Goal: Task Accomplishment & Management: Complete application form

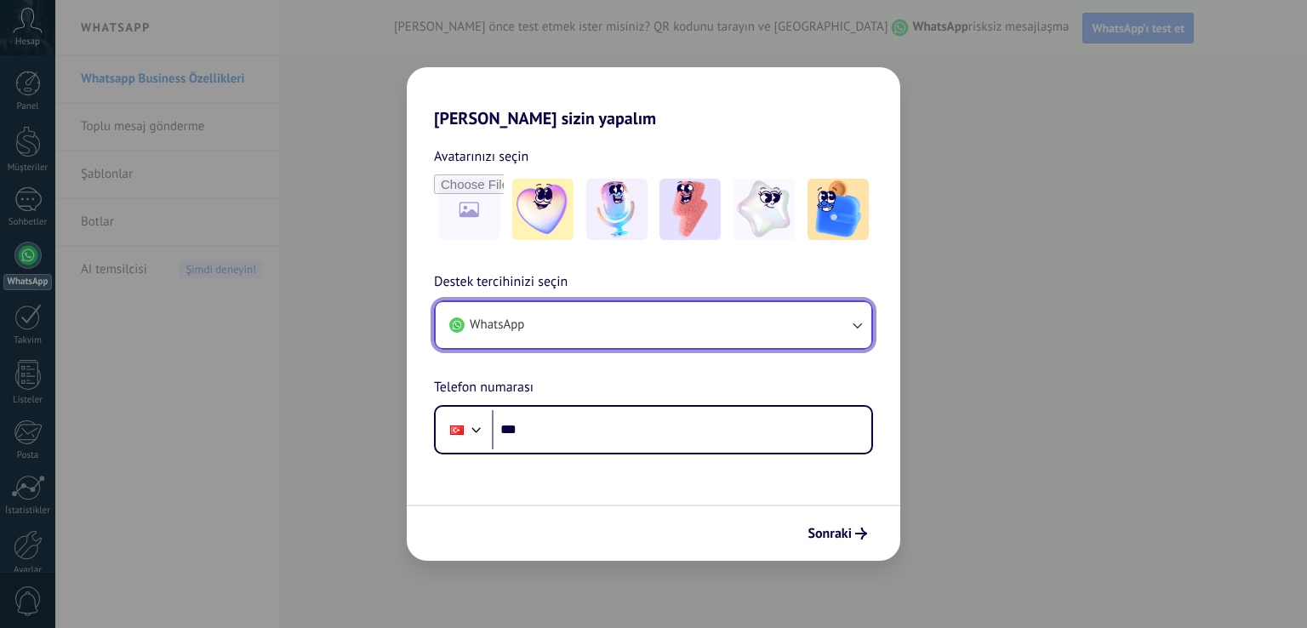
click at [527, 329] on button "WhatsApp" at bounding box center [654, 325] width 436 height 46
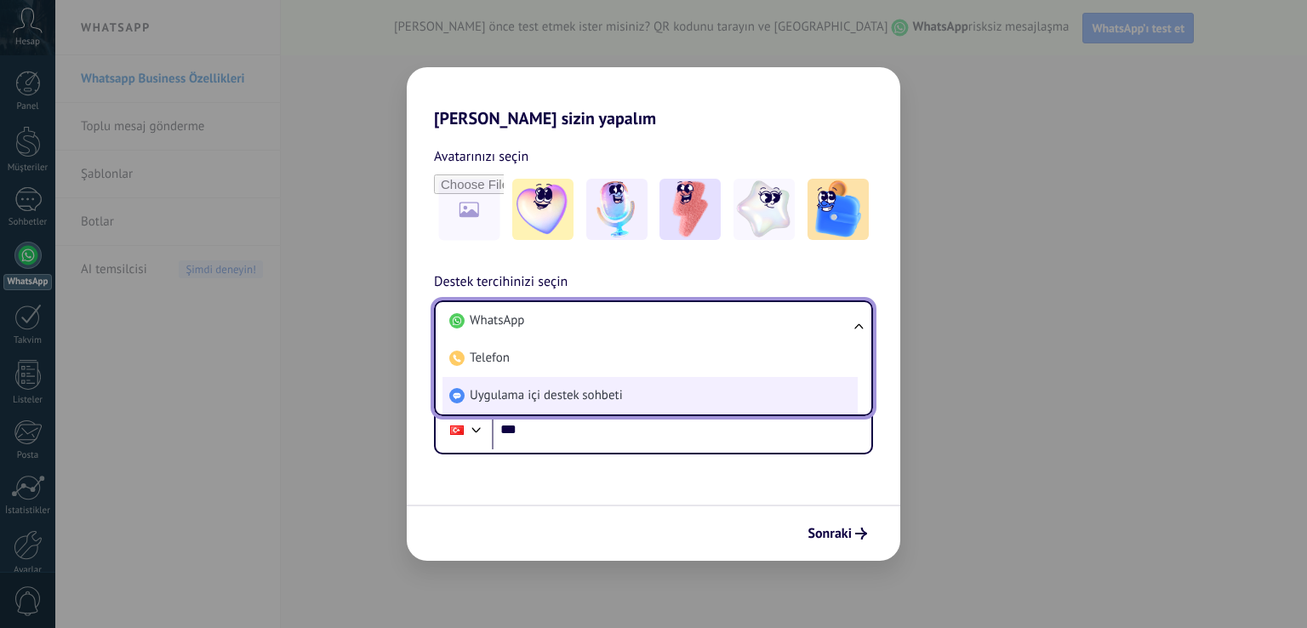
click at [572, 398] on span "Uygulama içi destek sohbeti" at bounding box center [546, 395] width 153 height 17
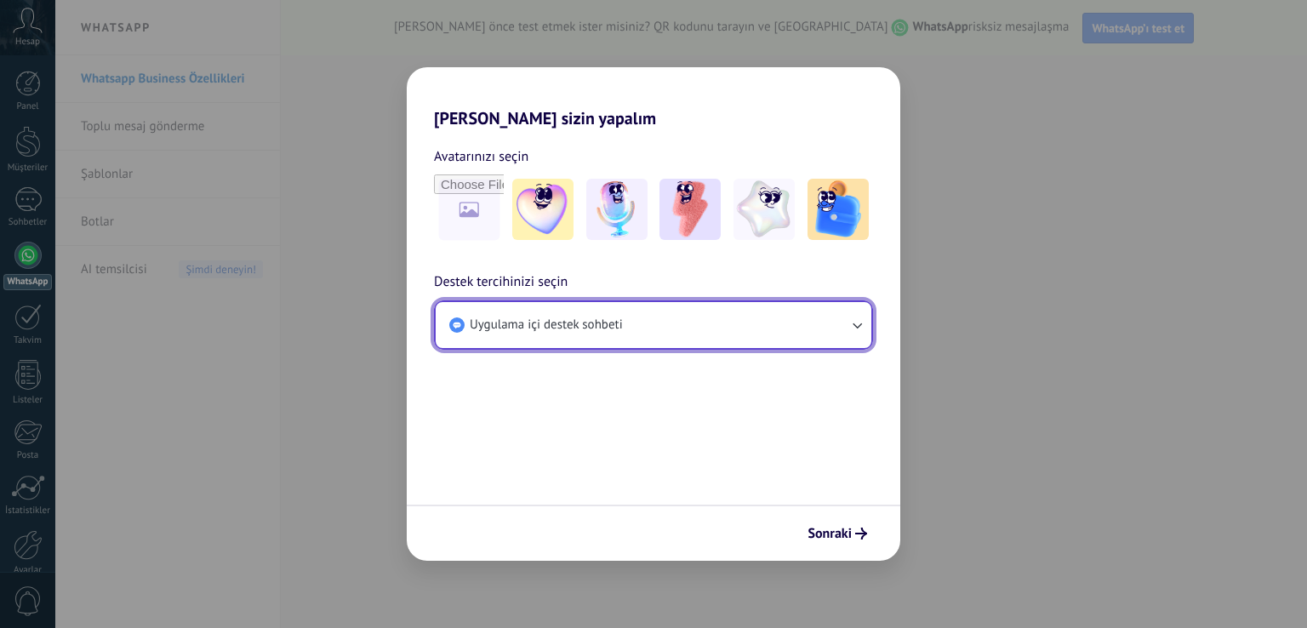
click at [571, 335] on button "Uygulama içi destek sohbeti" at bounding box center [654, 325] width 436 height 46
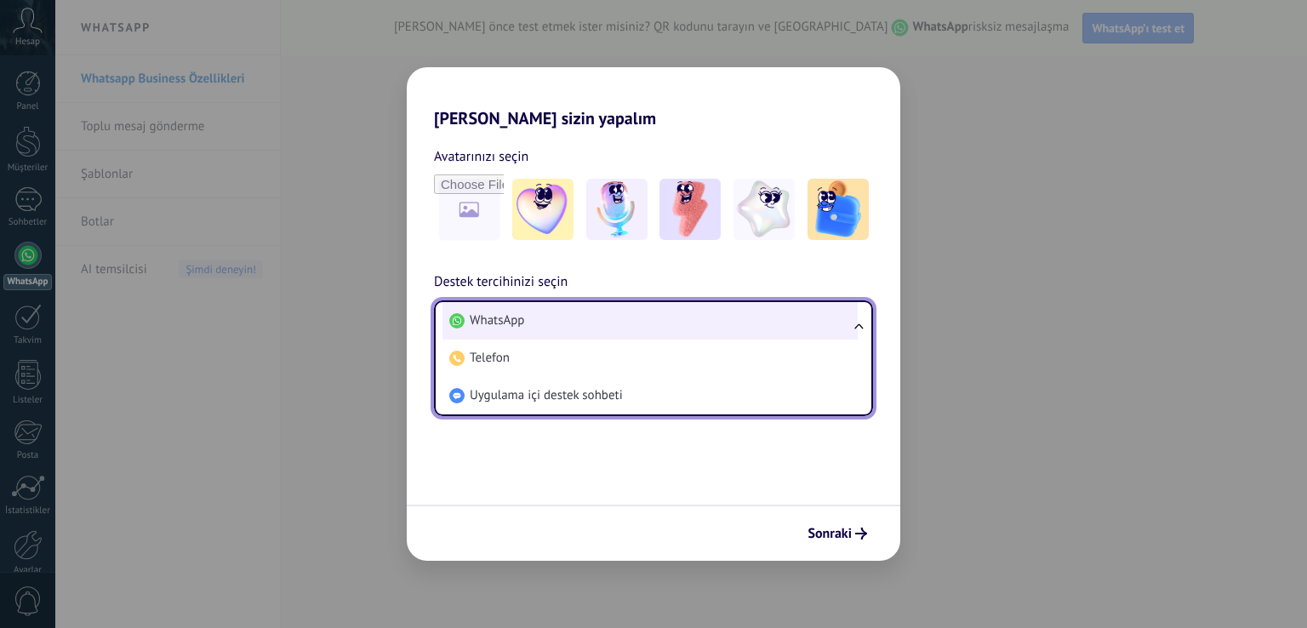
click at [501, 329] on li "WhatsApp" at bounding box center [649, 320] width 415 height 37
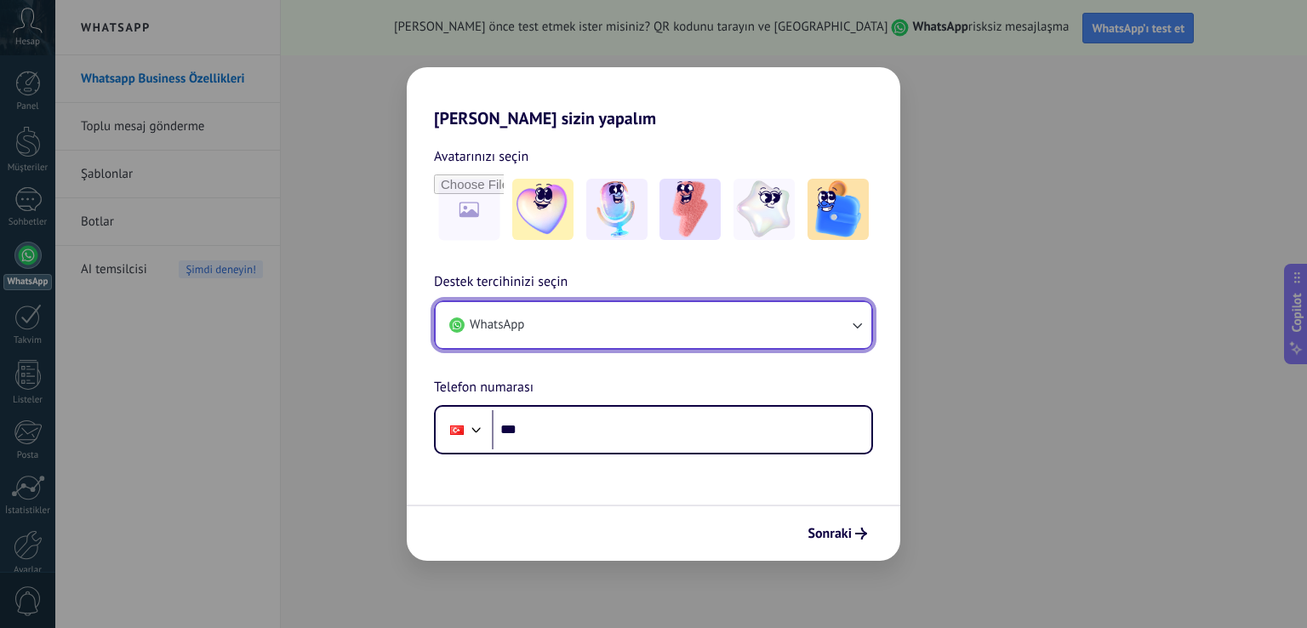
click at [484, 321] on span "WhatsApp" at bounding box center [497, 324] width 54 height 17
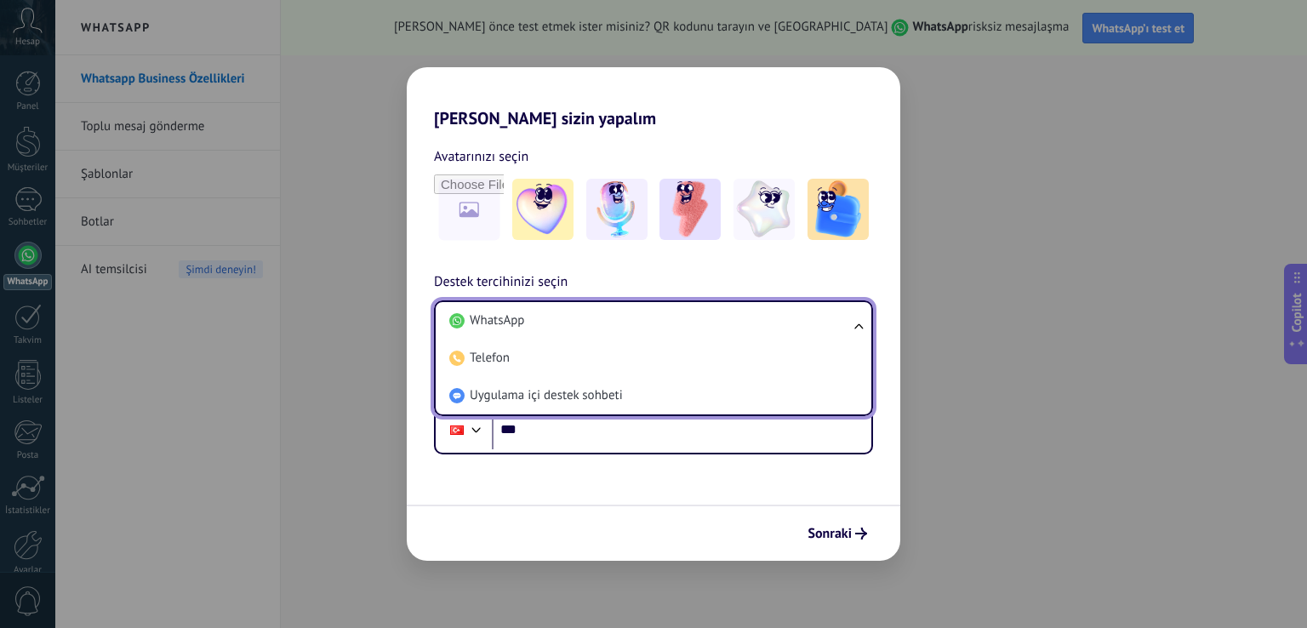
click at [484, 321] on span "WhatsApp" at bounding box center [497, 320] width 54 height 17
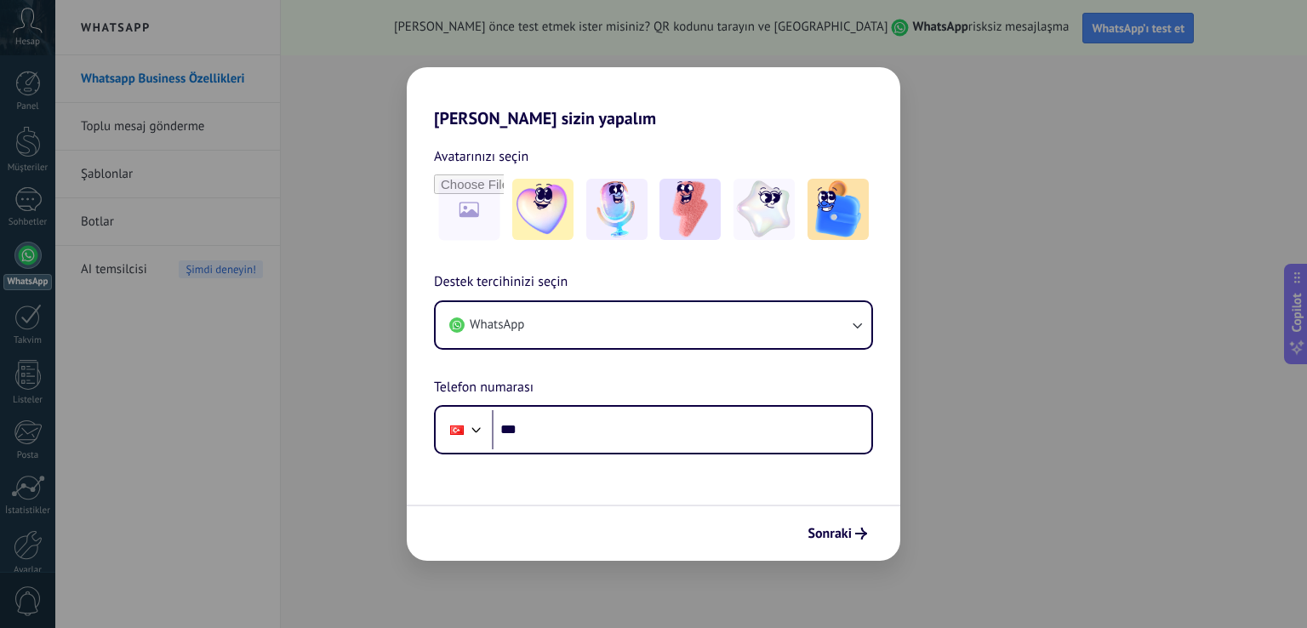
click at [1089, 2] on div "[PERSON_NAME] sizin yapalım Avatarınızı seçin Destek tercihinizi seçin WhatsApp…" at bounding box center [653, 314] width 1307 height 628
click at [1084, 25] on div "[PERSON_NAME] sizin yapalım Avatarınızı seçin Destek tercihinizi seçin WhatsApp…" at bounding box center [653, 314] width 1307 height 628
click at [549, 227] on img at bounding box center [542, 209] width 61 height 61
click at [631, 218] on img at bounding box center [616, 209] width 61 height 61
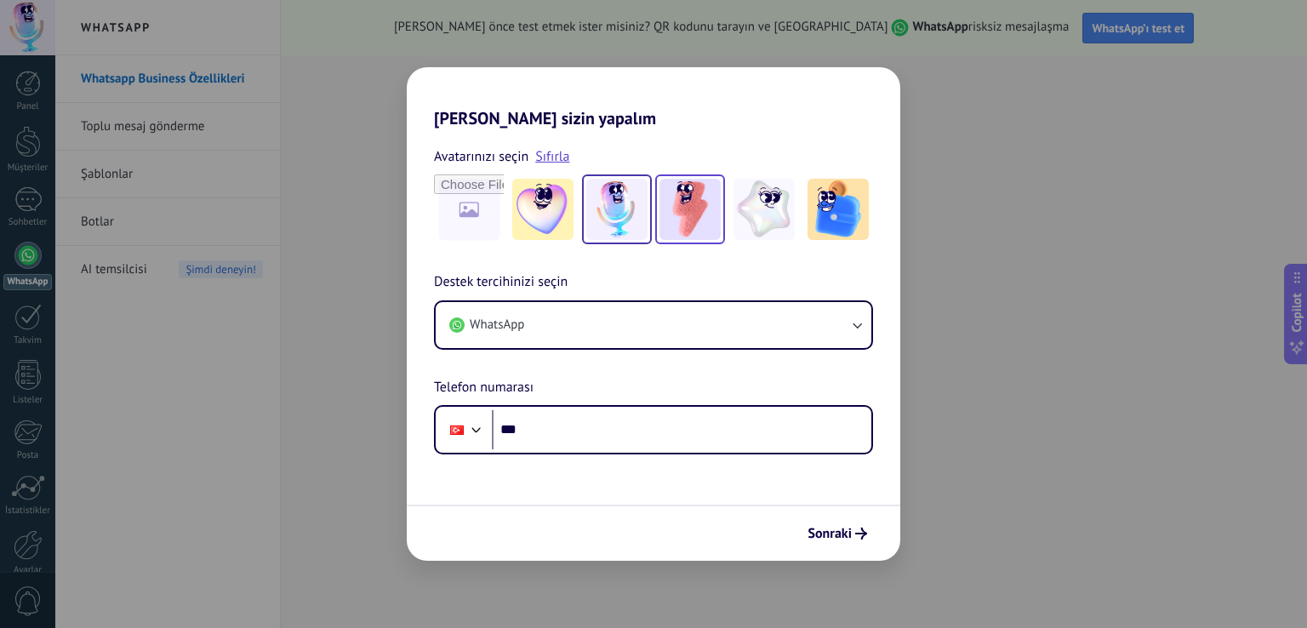
click at [655, 207] on div at bounding box center [690, 209] width 70 height 70
click at [674, 202] on img at bounding box center [689, 209] width 61 height 61
click at [790, 202] on img at bounding box center [763, 209] width 61 height 61
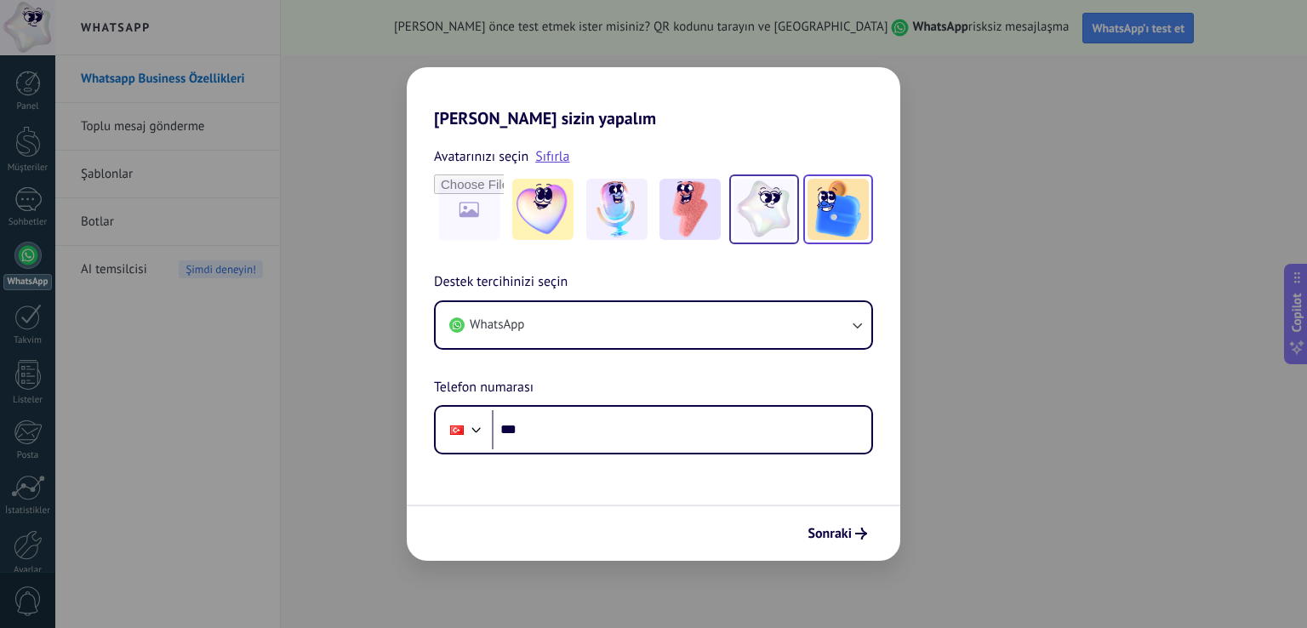
click at [827, 205] on img at bounding box center [837, 209] width 61 height 61
click at [614, 457] on form "Avatarınızı seçin Sıfırla Destek tercihinizi seçin WhatsApp Telefon numarası Ph…" at bounding box center [653, 344] width 493 height 432
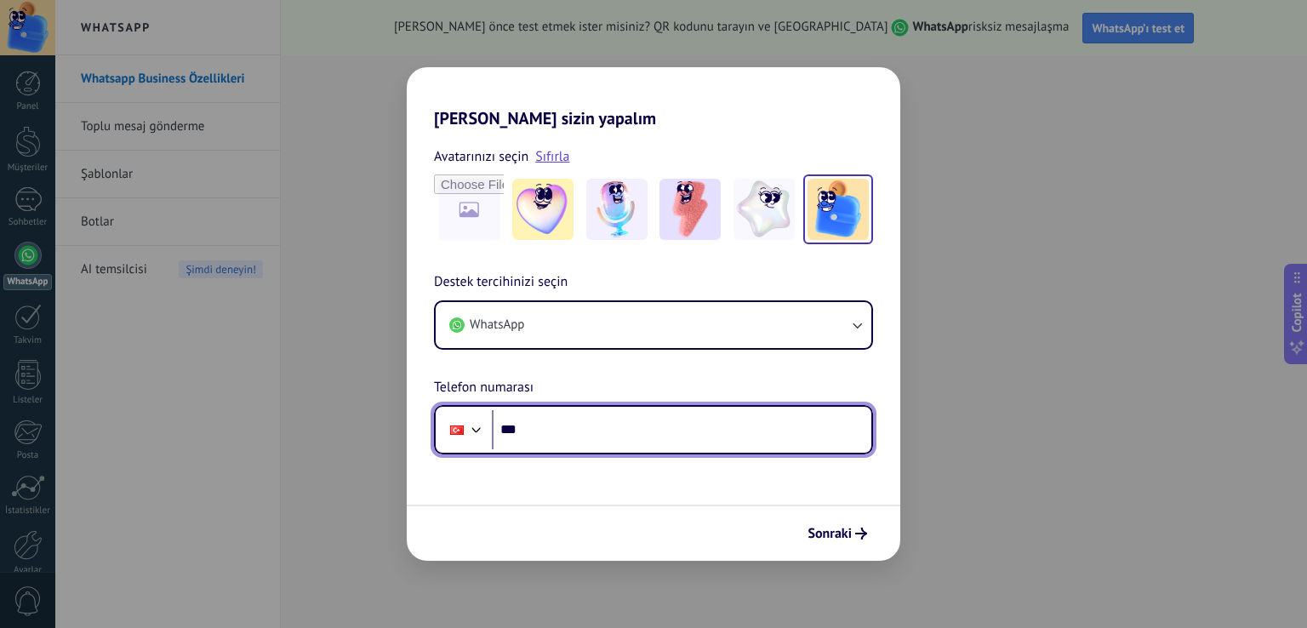
click at [467, 433] on div at bounding box center [476, 428] width 20 height 20
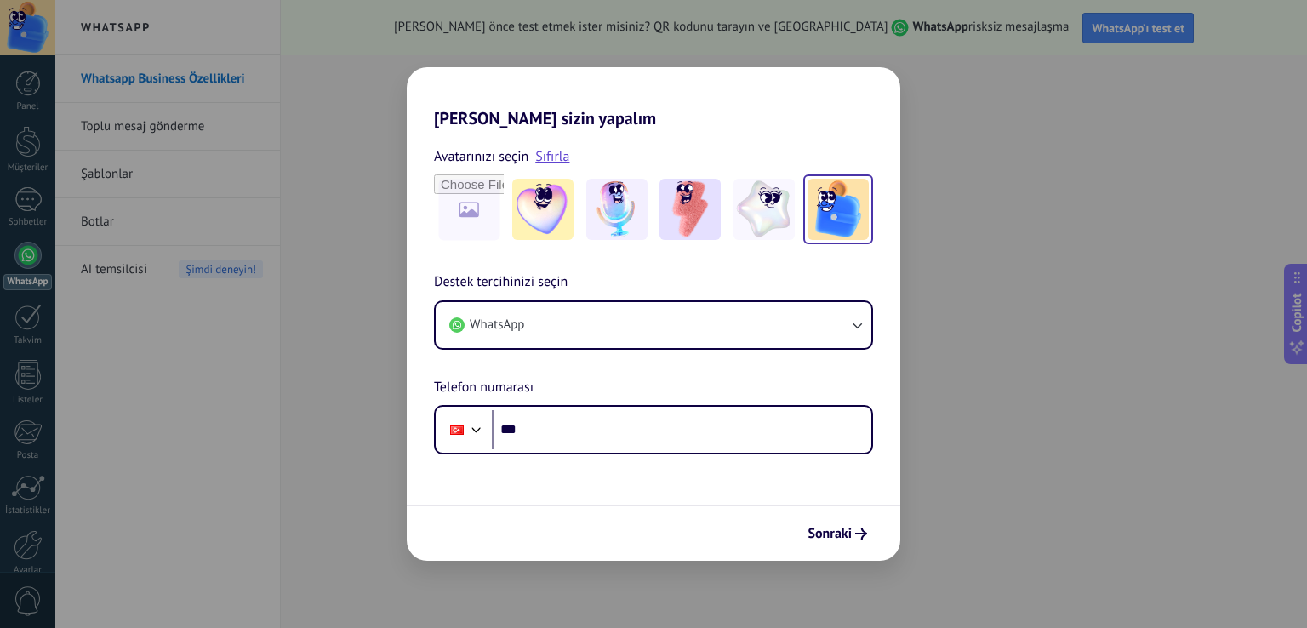
click at [175, 429] on div "[PERSON_NAME] sizin yapalım Avatarınızı seçin Sıfırla Destek tercihinizi seçin …" at bounding box center [653, 314] width 1307 height 628
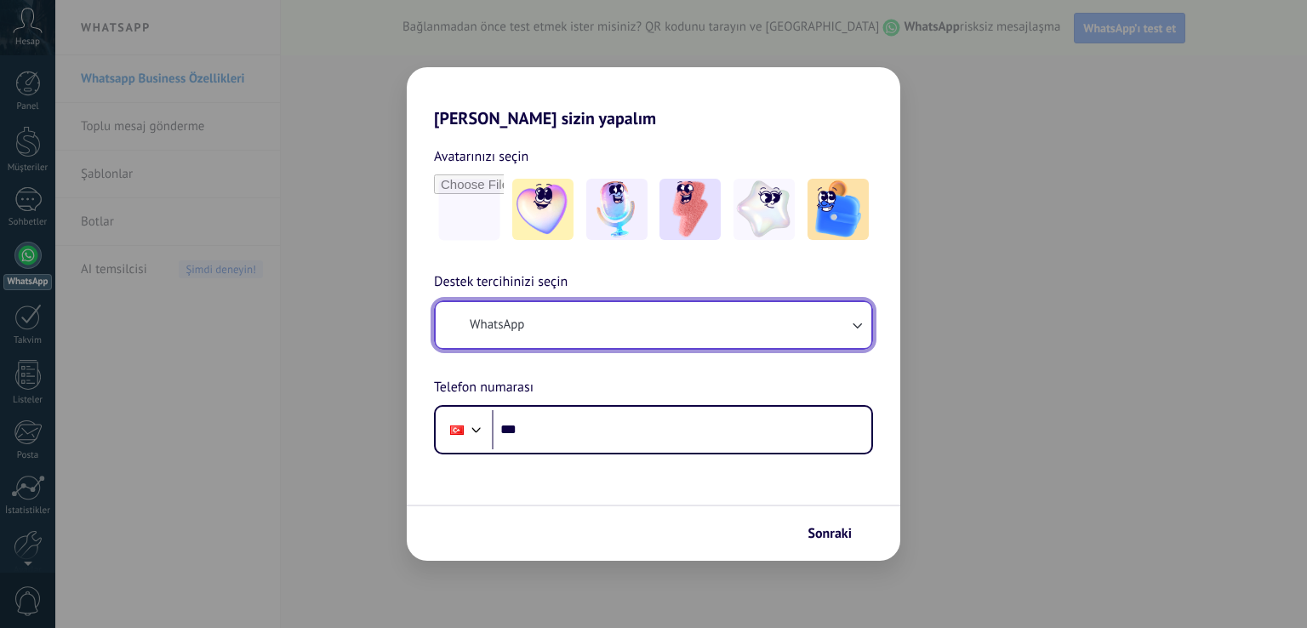
click at [610, 311] on button "WhatsApp" at bounding box center [654, 325] width 436 height 46
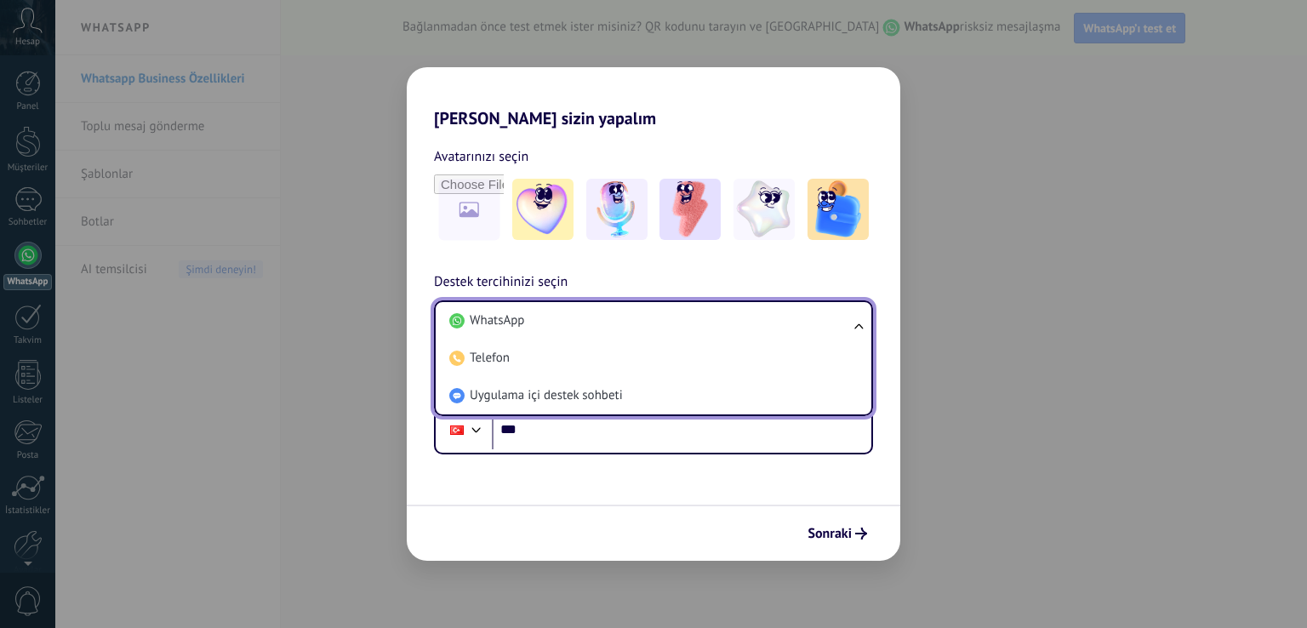
click at [548, 387] on span "Uygulama içi destek sohbeti" at bounding box center [546, 395] width 153 height 17
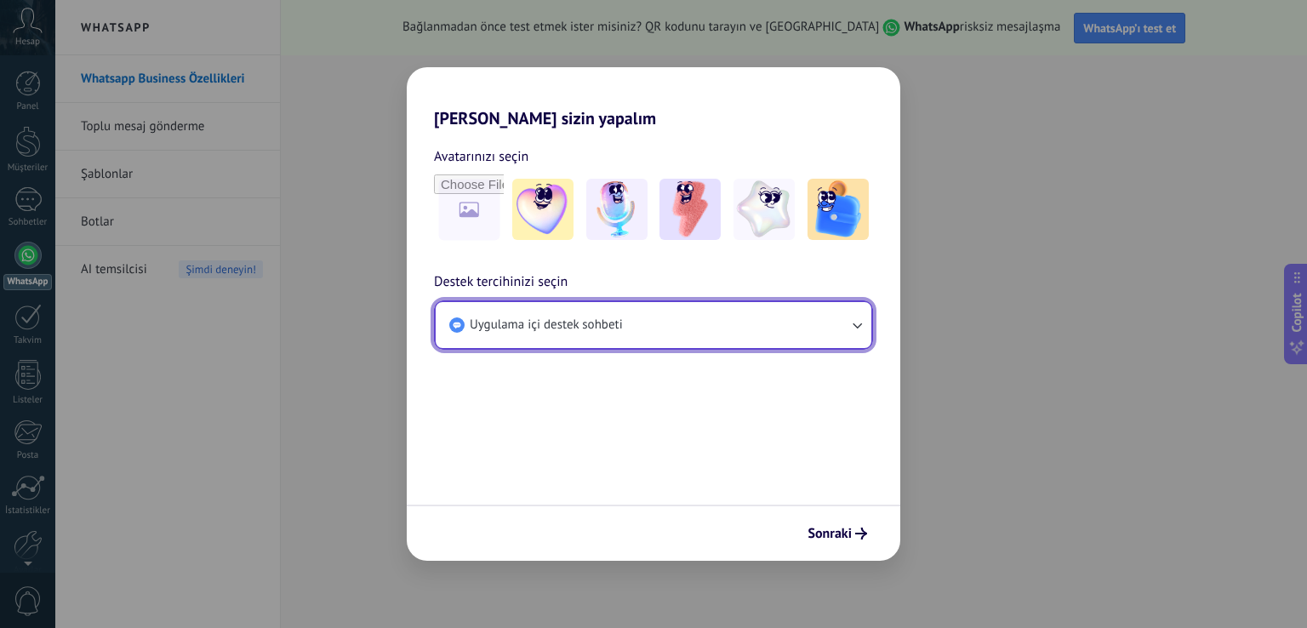
click at [639, 328] on button "Uygulama içi destek sohbeti" at bounding box center [654, 325] width 436 height 46
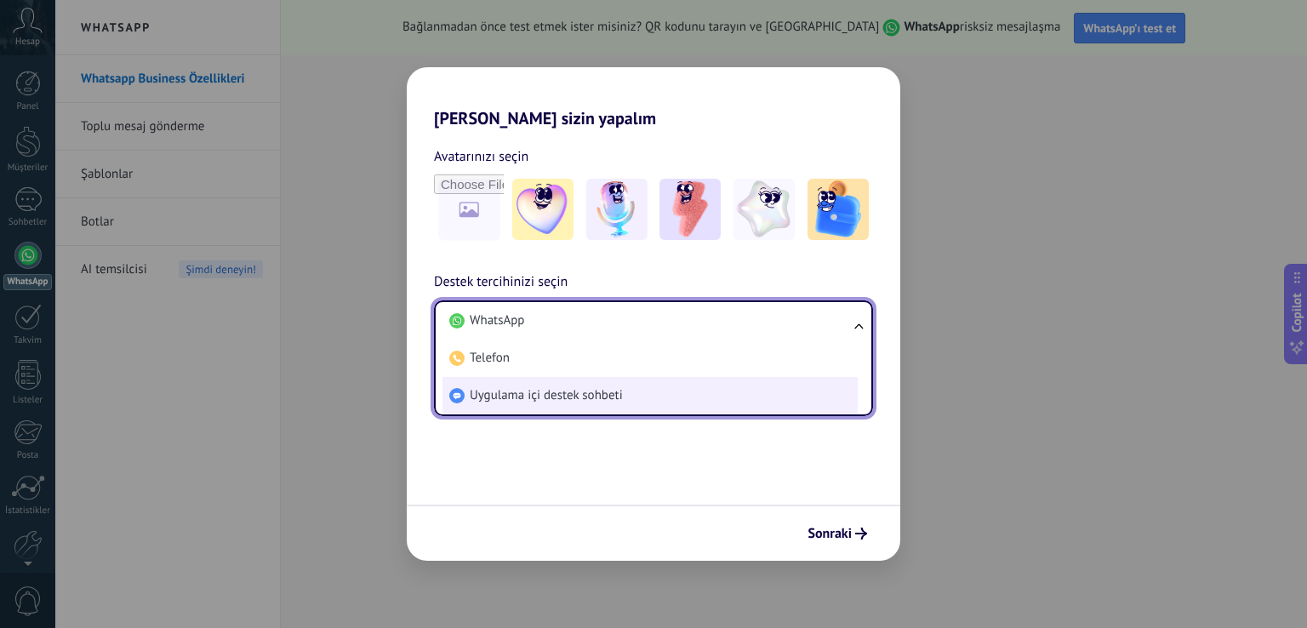
click at [559, 395] on span "Uygulama içi destek sohbeti" at bounding box center [546, 395] width 153 height 17
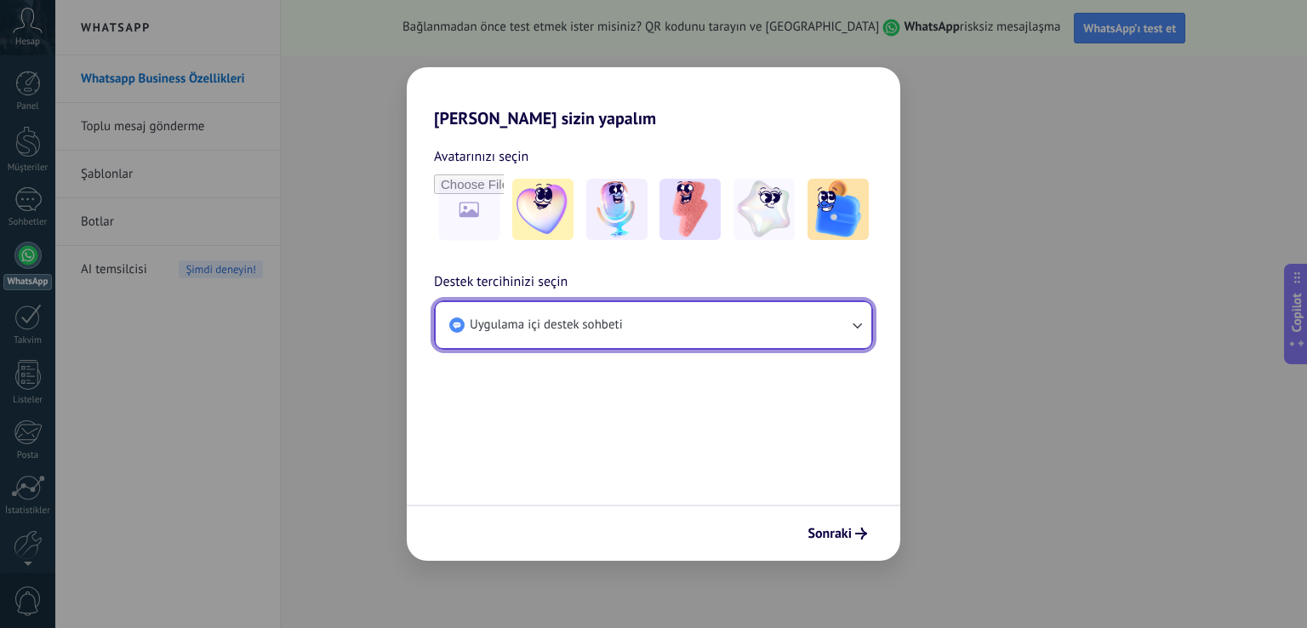
click at [567, 302] on button "Uygulama içi destek sohbeti" at bounding box center [654, 325] width 436 height 46
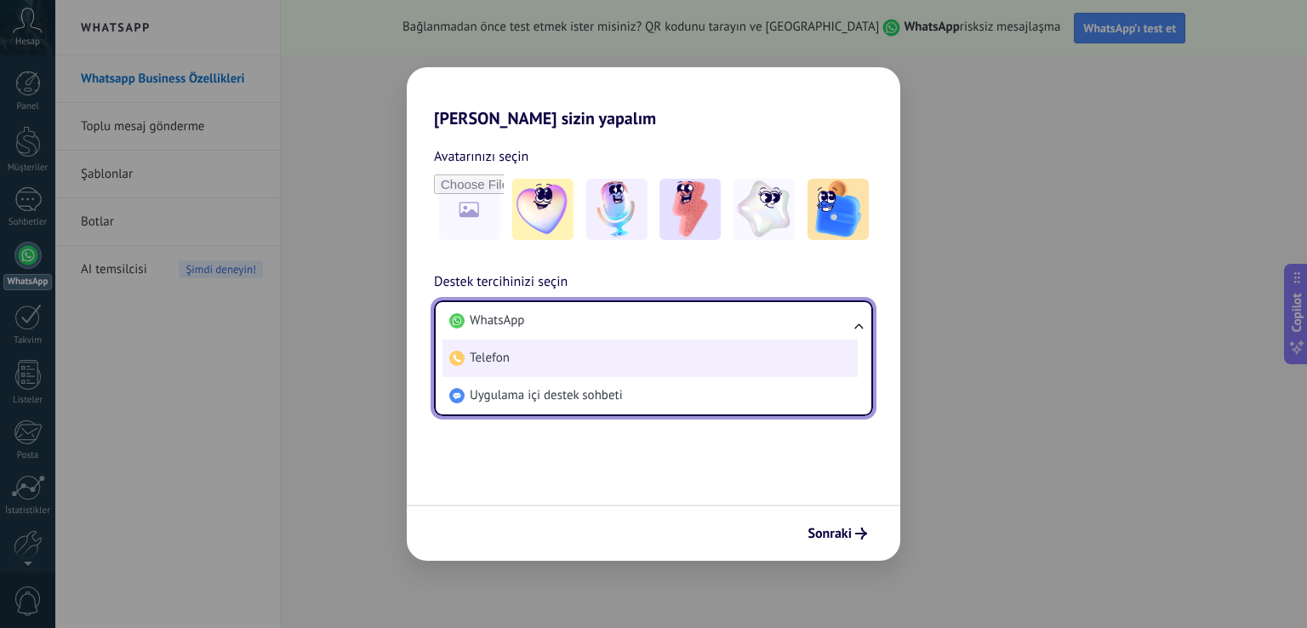
click at [514, 373] on li "Telefon" at bounding box center [649, 357] width 415 height 37
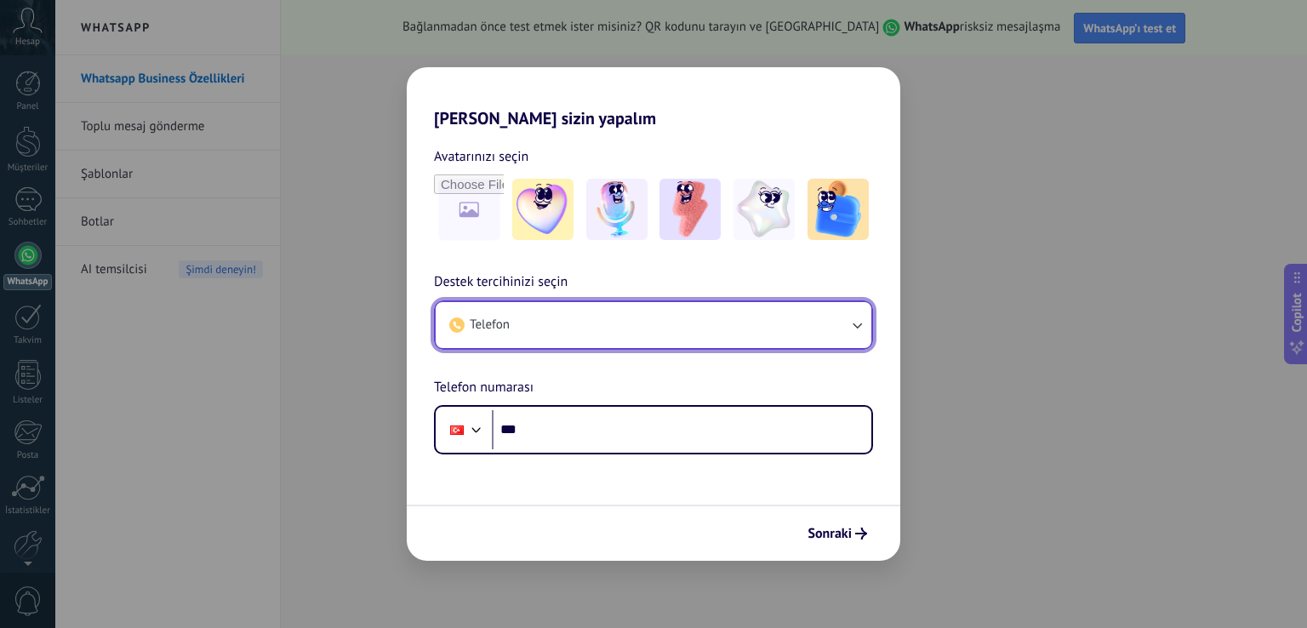
click at [568, 324] on button "Telefon" at bounding box center [654, 325] width 436 height 46
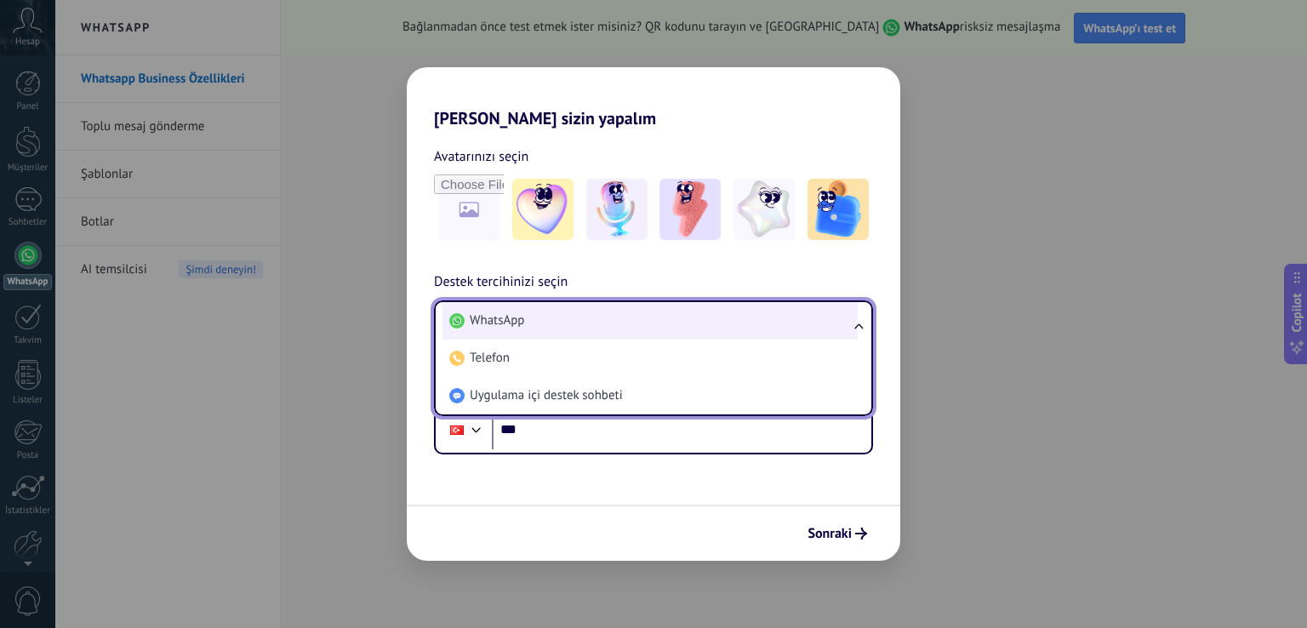
click at [519, 332] on li "WhatsApp" at bounding box center [649, 320] width 415 height 37
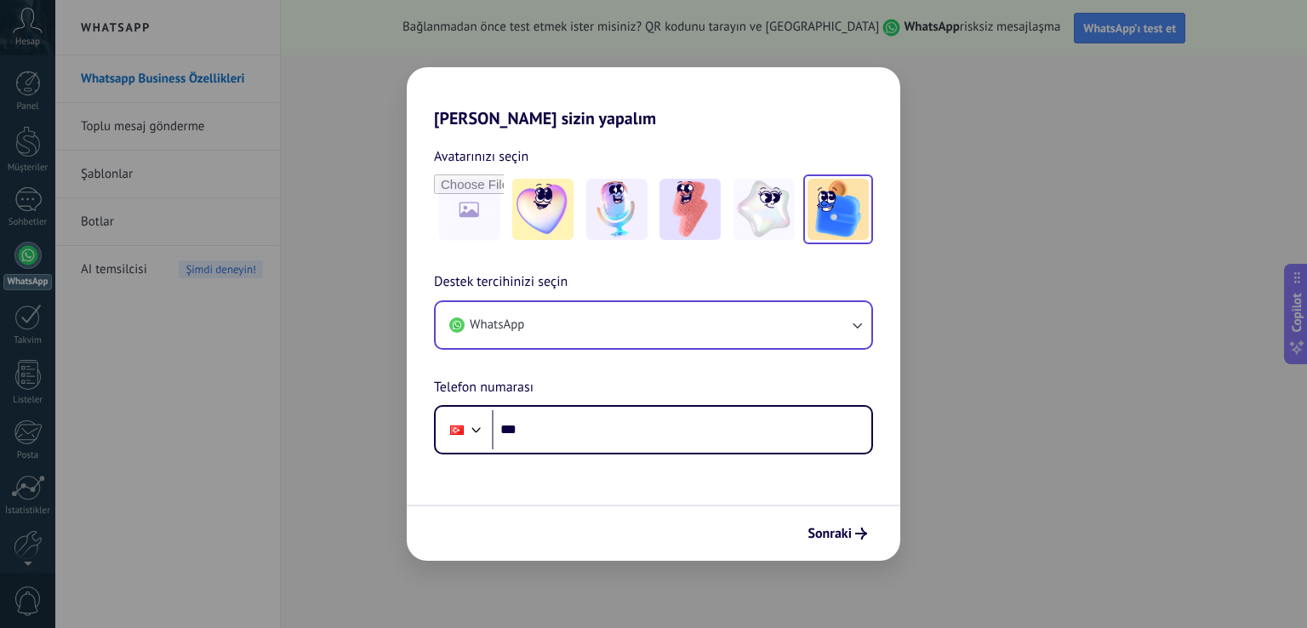
click at [858, 214] on img at bounding box center [837, 209] width 61 height 61
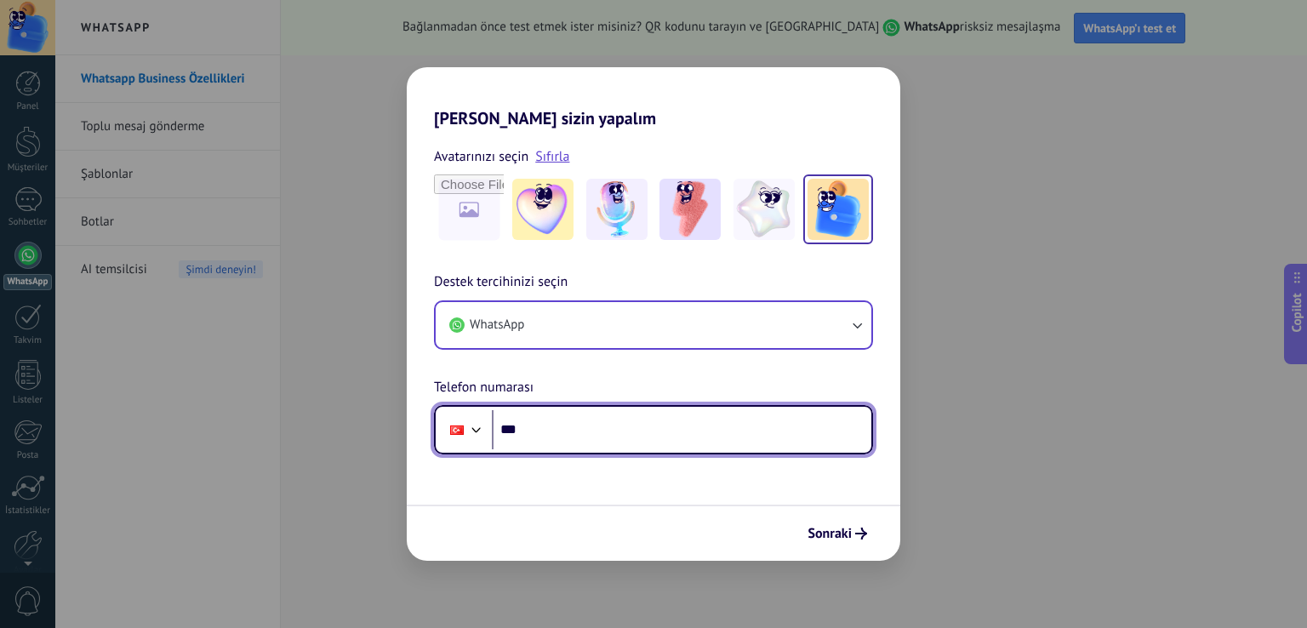
click at [610, 425] on input "***" at bounding box center [681, 429] width 379 height 39
type input "**********"
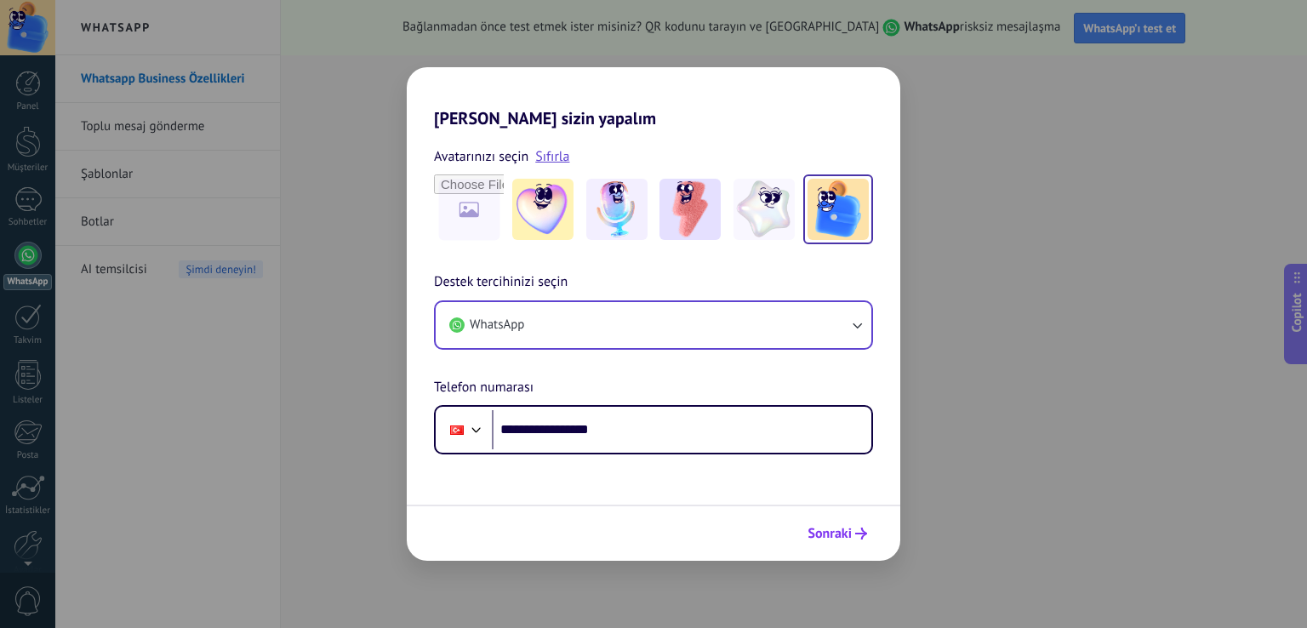
click at [855, 540] on button "Sonraki" at bounding box center [837, 533] width 75 height 29
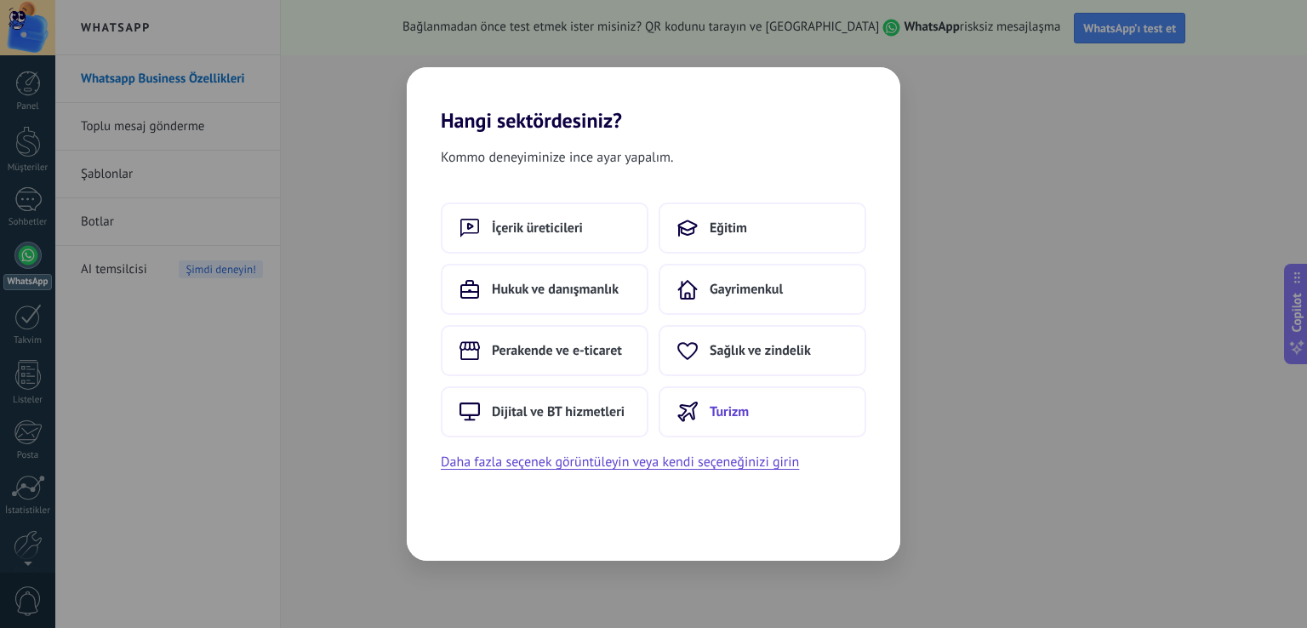
click at [716, 403] on span "Turizm" at bounding box center [729, 411] width 39 height 17
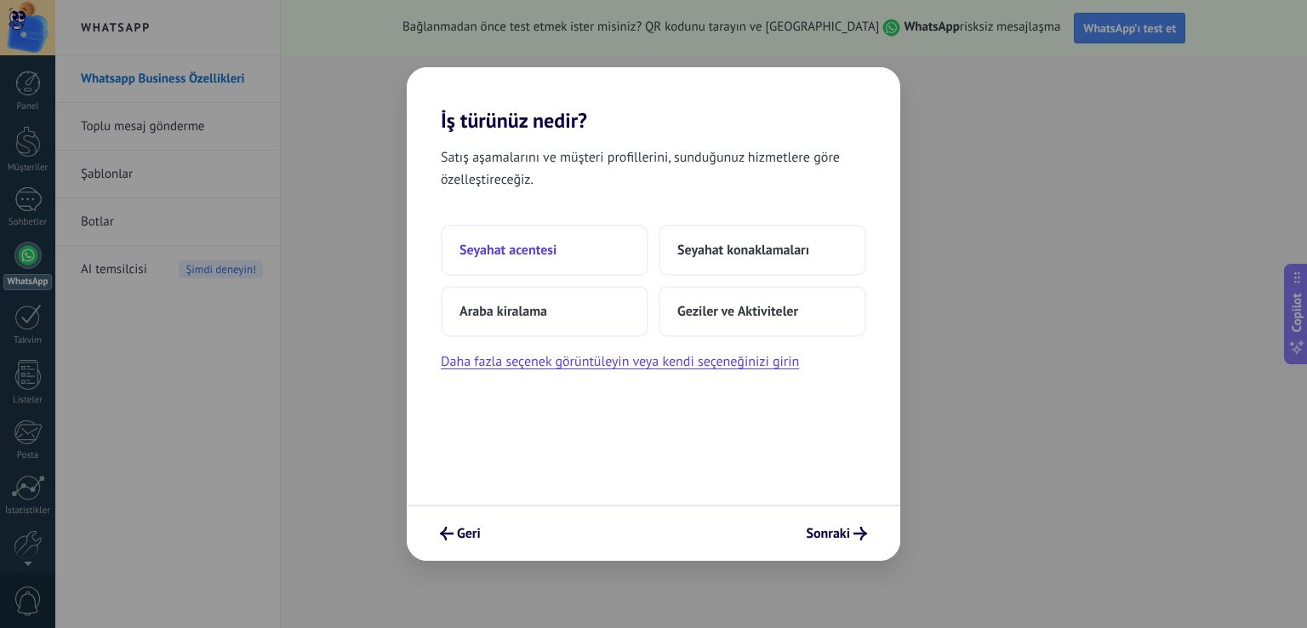
click at [564, 235] on button "Seyahat acentesi" at bounding box center [545, 250] width 208 height 51
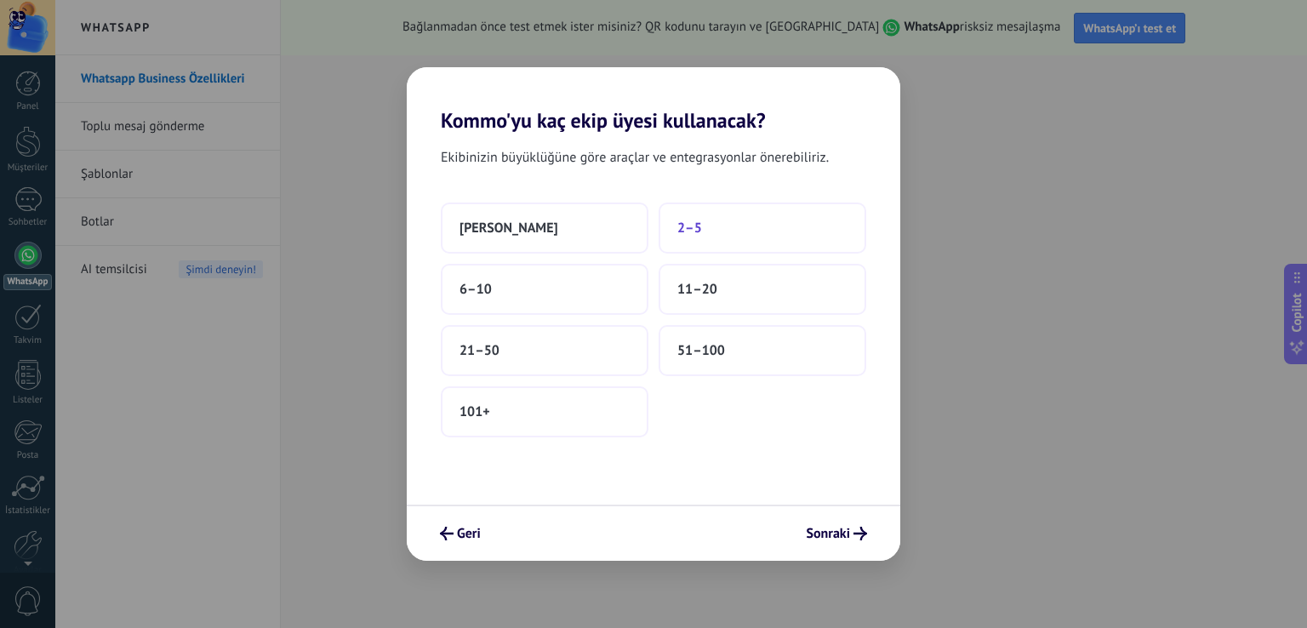
click at [730, 226] on button "2–5" at bounding box center [763, 227] width 208 height 51
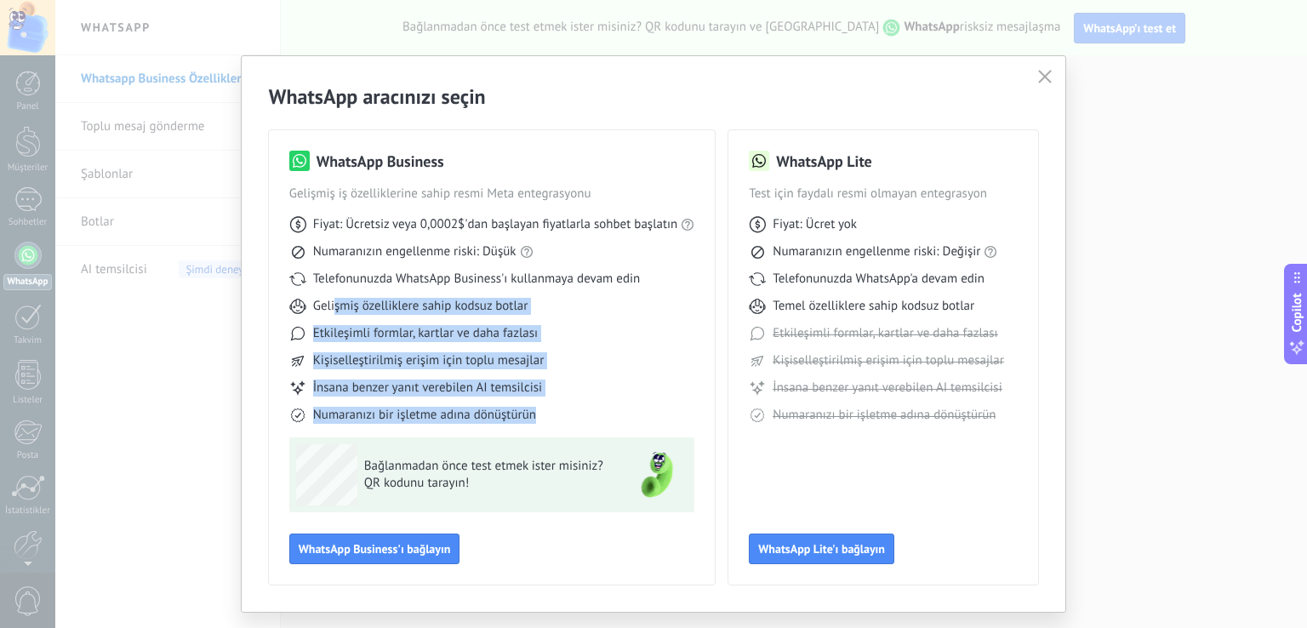
drag, startPoint x: 334, startPoint y: 307, endPoint x: 559, endPoint y: 416, distance: 250.4
click at [559, 416] on div "Fiyat: Ücretsiz veya 0,0002$'dan başlayan fiyatlarla sohbet başlatın Numaranızı…" at bounding box center [492, 312] width 406 height 221
click at [559, 416] on div "Numaranızı bir işletme adına dönüştürün" at bounding box center [492, 415] width 406 height 17
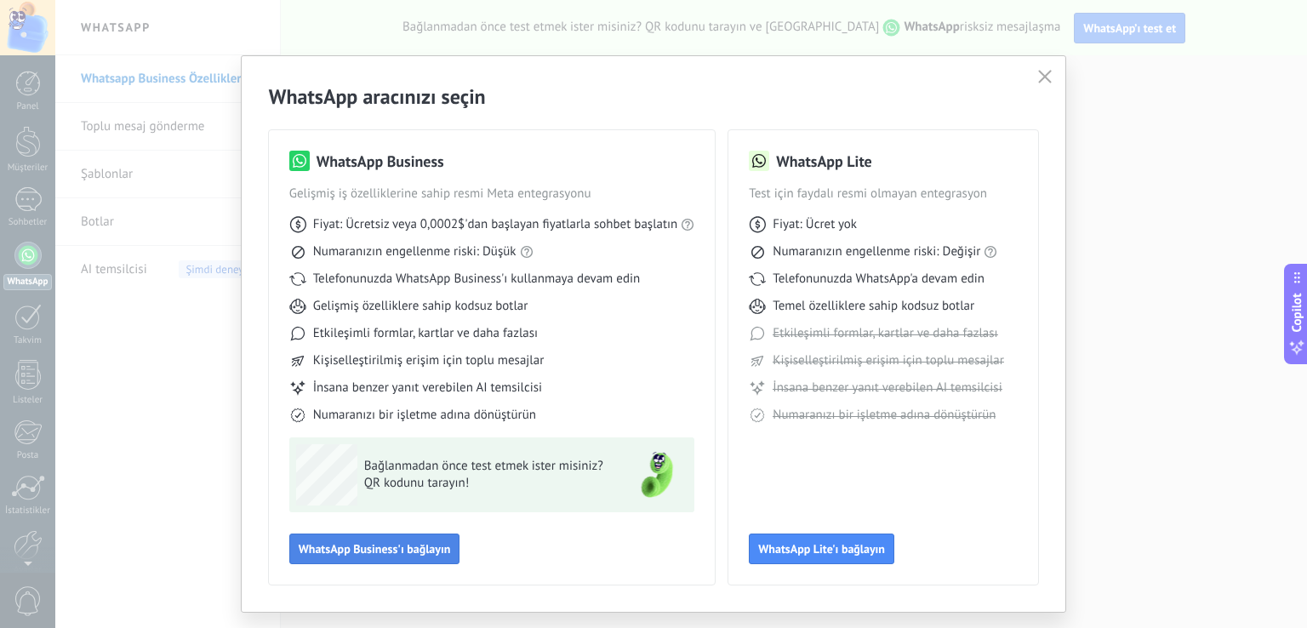
click at [347, 548] on span "WhatsApp Business'ı bağlayın" at bounding box center [375, 549] width 152 height 12
click at [396, 476] on span "QR kodunu tarayın!" at bounding box center [488, 483] width 248 height 17
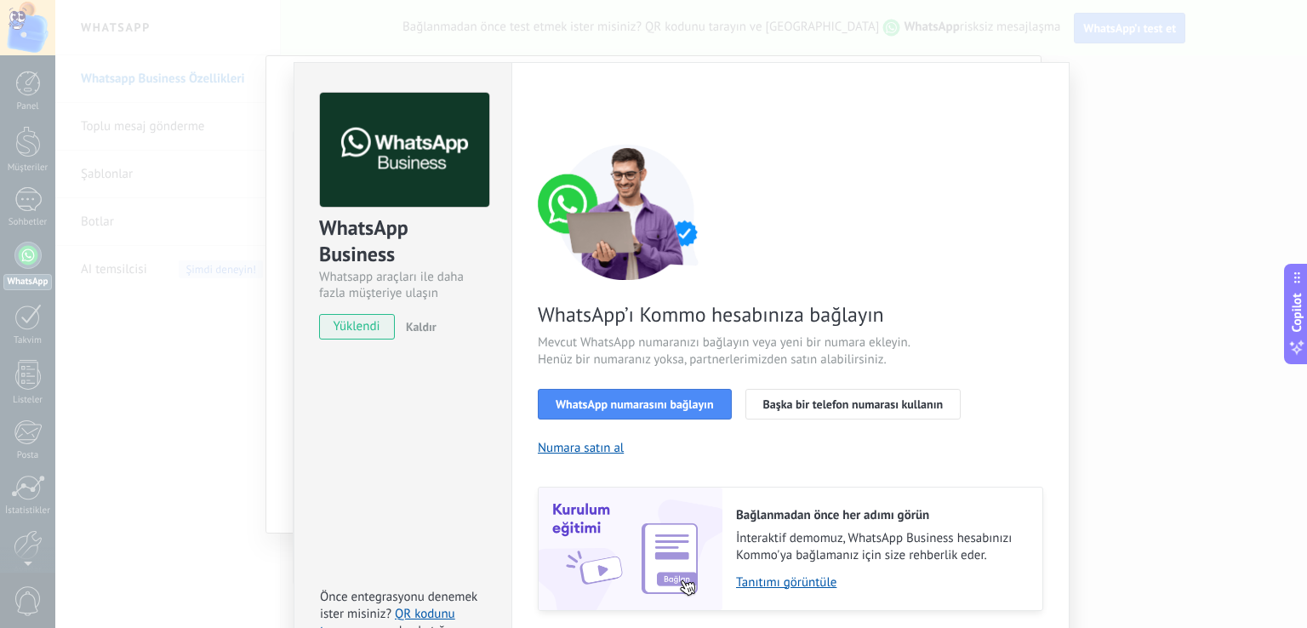
drag, startPoint x: 221, startPoint y: 375, endPoint x: 166, endPoint y: 174, distance: 209.1
click at [221, 375] on div "WhatsApp Business Whatsapp araçları ile daha fazla müşteriye ulaşın yüklendi Ka…" at bounding box center [681, 314] width 1252 height 628
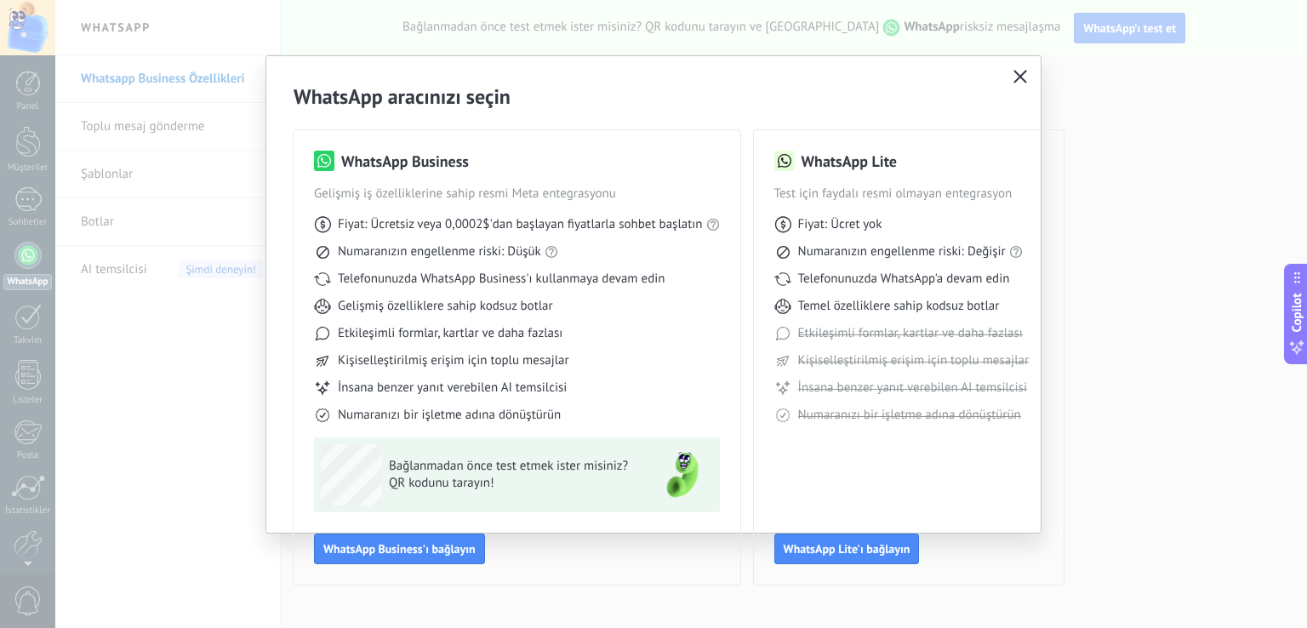
click at [423, 487] on span "QR kodunu tarayın!" at bounding box center [513, 483] width 248 height 17
click at [427, 488] on span "QR kodunu tarayın!" at bounding box center [513, 483] width 248 height 17
click at [427, 486] on span "QR kodunu tarayın!" at bounding box center [513, 483] width 248 height 17
click at [400, 511] on div "Bağlanmadan önce test etmek ister misiniz? QR kodunu tarayın!" at bounding box center [517, 474] width 406 height 75
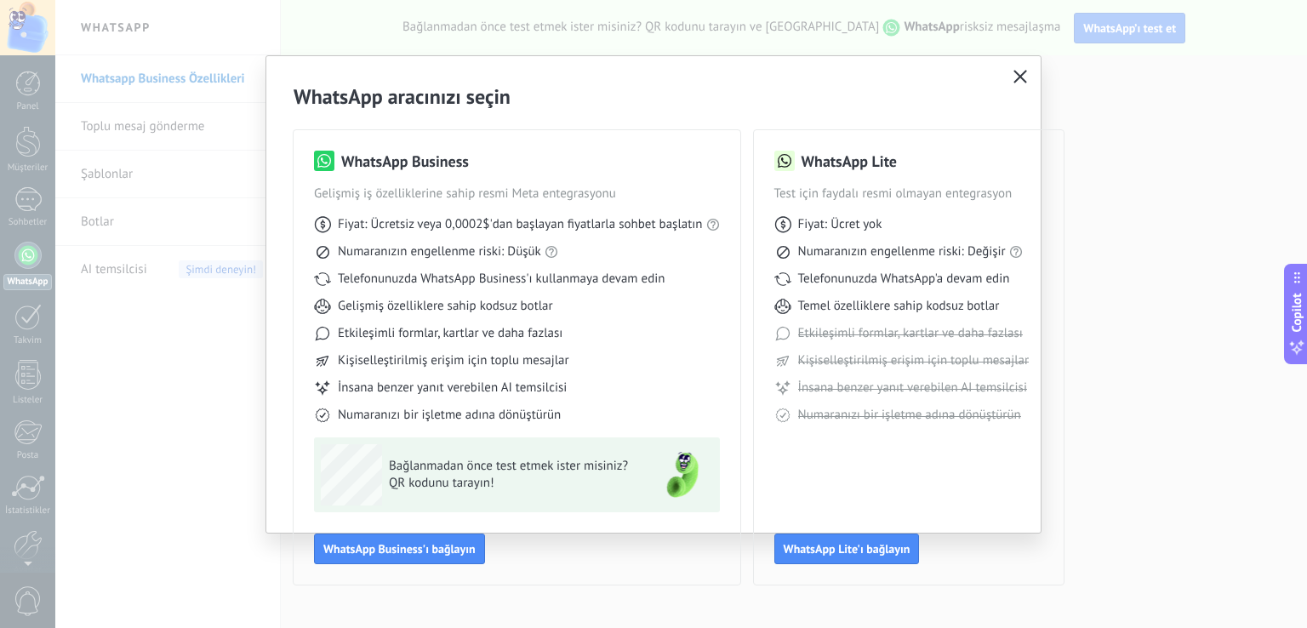
click at [1009, 72] on button "button" at bounding box center [1020, 78] width 22 height 24
